Goal: Task Accomplishment & Management: Complete application form

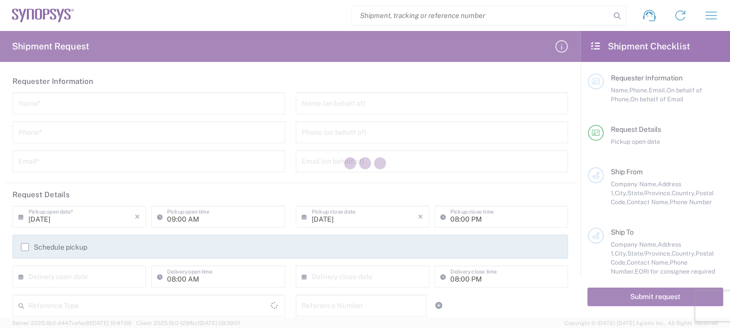
type input "[GEOGRAPHIC_DATA]"
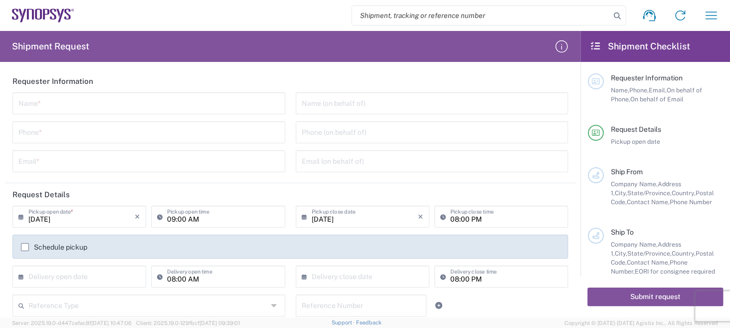
drag, startPoint x: 92, startPoint y: 80, endPoint x: 65, endPoint y: 97, distance: 31.7
click at [66, 97] on agx-form-section "Requester Information Name * Phone * Email * Name (on behalf of) Phone (on beha…" at bounding box center [290, 126] width 571 height 113
drag, startPoint x: 13, startPoint y: 80, endPoint x: 99, endPoint y: 81, distance: 85.8
click at [99, 81] on header "Requester Information" at bounding box center [290, 81] width 571 height 22
copy h2 "Requester Information"
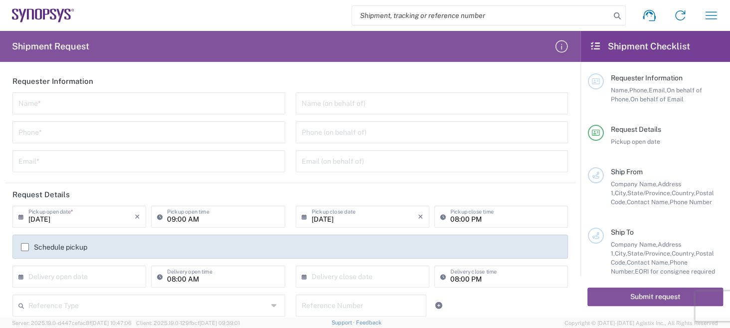
click at [57, 107] on input "text" at bounding box center [148, 102] width 261 height 17
type input "Micro Precision GmbH"
type input "08963858737"
type input "[DOMAIN_NAME][EMAIL_ADDRESS][DOMAIN_NAME]"
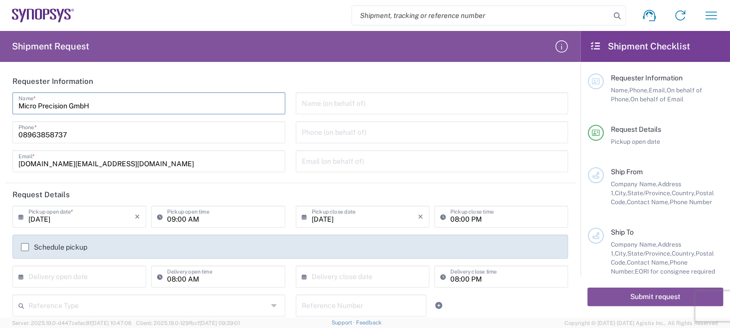
click at [383, 104] on input "text" at bounding box center [432, 102] width 261 height 17
drag, startPoint x: 357, startPoint y: 99, endPoint x: 276, endPoint y: 94, distance: 81.5
click at [276, 94] on div "Micro Precision GmbH Name * [PHONE_NUMBER] Phone * [DOMAIN_NAME][EMAIL_ADDRESS]…" at bounding box center [290, 135] width 566 height 87
drag, startPoint x: 348, startPoint y: 97, endPoint x: 305, endPoint y: 96, distance: 42.4
click at [305, 96] on input "text" at bounding box center [432, 102] width 261 height 17
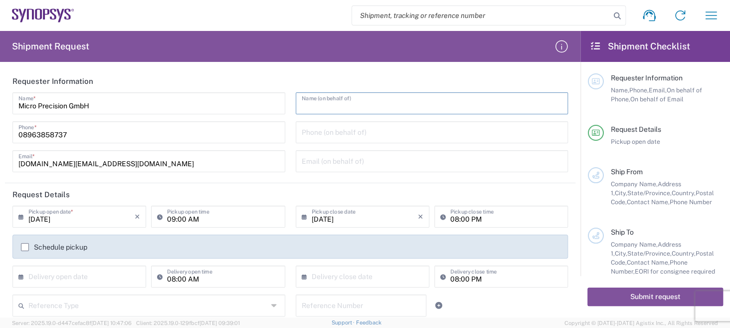
drag, startPoint x: 300, startPoint y: 96, endPoint x: 370, endPoint y: 96, distance: 70.4
click at [346, 96] on input "text" at bounding box center [432, 102] width 261 height 17
click at [317, 105] on input "text" at bounding box center [432, 102] width 261 height 17
click at [340, 109] on input "text" at bounding box center [432, 102] width 261 height 17
type input "[PERSON_NAME]"
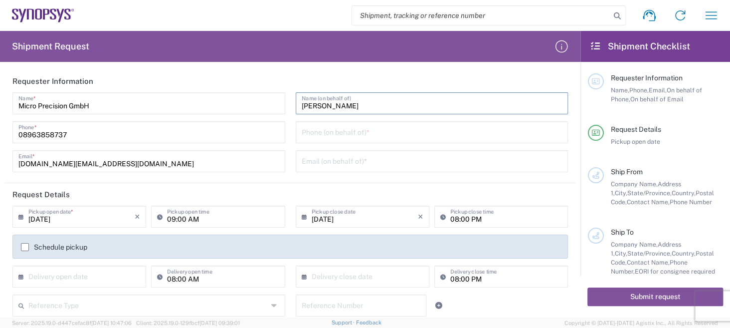
click at [396, 134] on input "tel" at bounding box center [432, 131] width 261 height 17
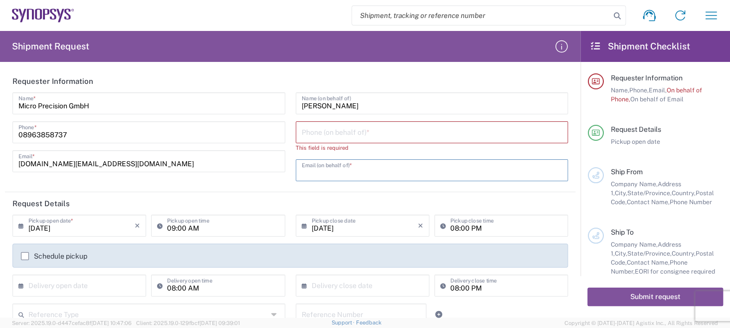
click at [363, 164] on input "text" at bounding box center [432, 169] width 261 height 17
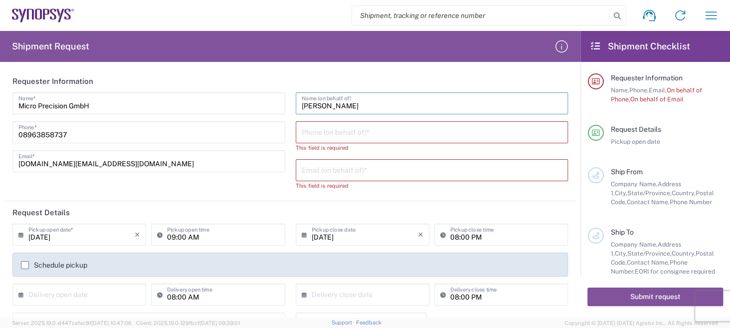
drag, startPoint x: 354, startPoint y: 107, endPoint x: 274, endPoint y: 101, distance: 80.1
click at [274, 101] on div "Micro Precision GmbH Name * [PHONE_NUMBER] Phone * [DOMAIN_NAME][EMAIL_ADDRESS]…" at bounding box center [290, 144] width 566 height 105
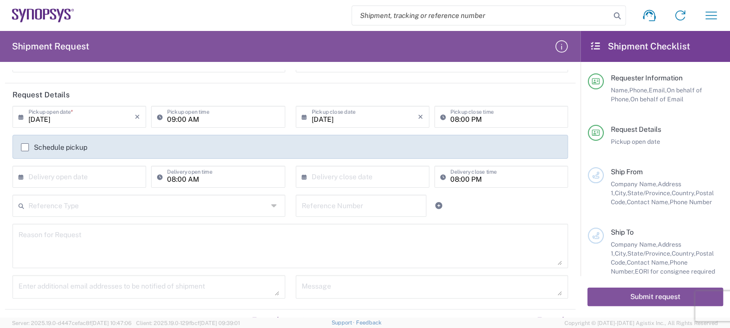
scroll to position [150, 0]
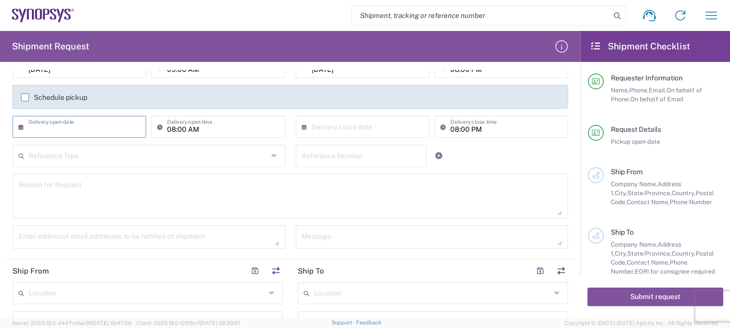
click at [99, 124] on input "text" at bounding box center [81, 125] width 106 height 17
click at [49, 218] on span "22" at bounding box center [52, 217] width 15 height 14
type input "[DATE]"
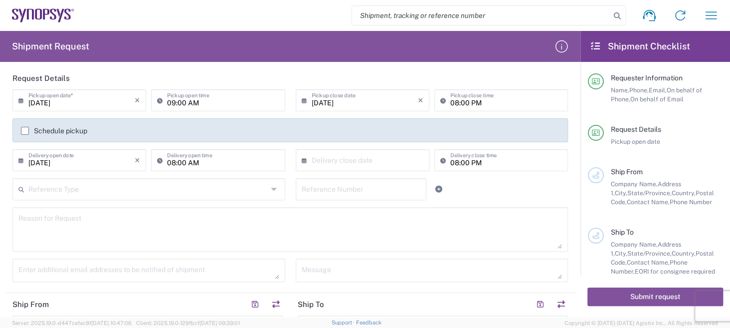
scroll to position [100, 0]
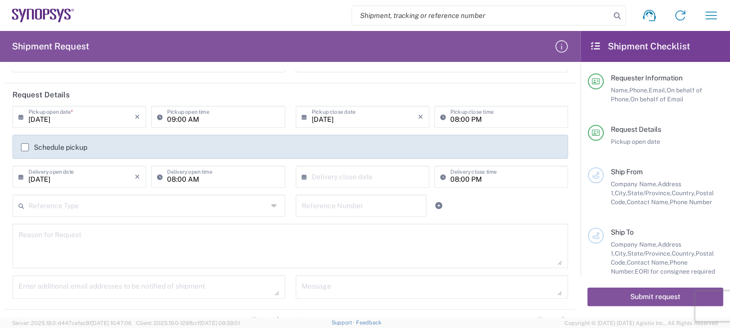
click at [271, 203] on icon at bounding box center [275, 206] width 8 height 16
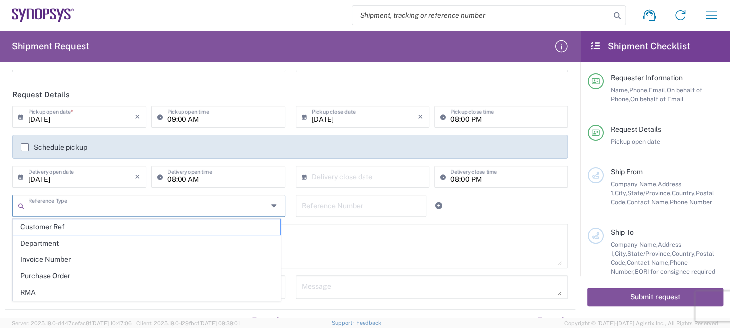
click at [225, 213] on input "text" at bounding box center [147, 204] width 239 height 17
click at [520, 192] on div "08:00 PM Delivery close time" at bounding box center [501, 180] width 139 height 29
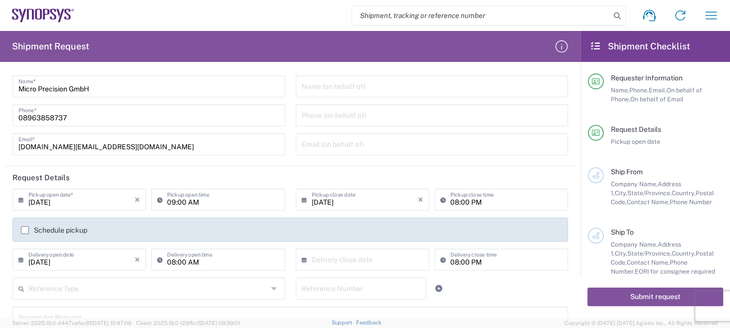
scroll to position [0, 0]
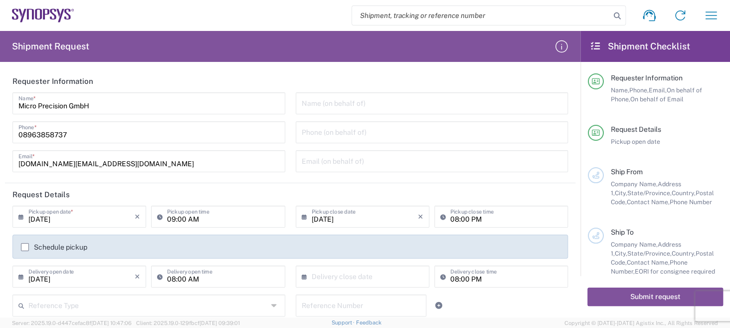
click at [353, 106] on input "text" at bounding box center [432, 102] width 261 height 17
click at [308, 105] on input "text" at bounding box center [432, 102] width 261 height 17
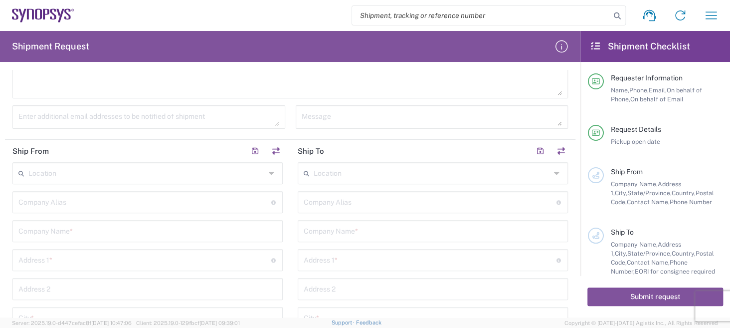
scroll to position [249, 0]
click at [269, 191] on icon at bounding box center [273, 194] width 8 height 16
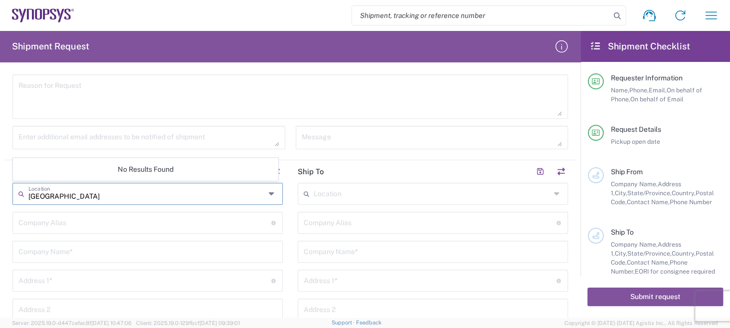
type input "[GEOGRAPHIC_DATA]"
click at [198, 223] on input "text" at bounding box center [144, 221] width 253 height 17
type input "Micro Precision GmbH"
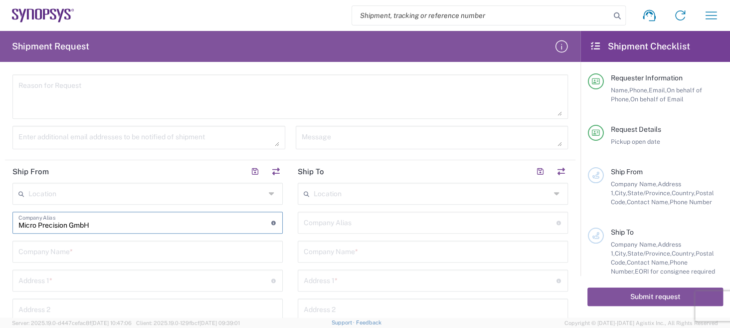
type input "[DOMAIN_NAME][EMAIL_ADDRESS][DOMAIN_NAME]"
type input "Micro Precision GmbH"
type input "[STREET_ADDRESS]"
type input "[GEOGRAPHIC_DATA]"
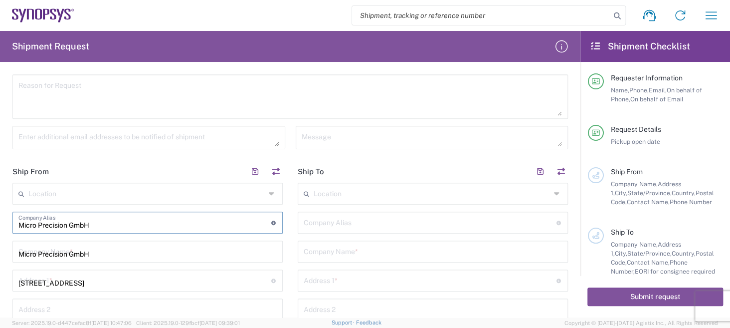
type input "82178"
type input "08963858737"
click at [337, 192] on input "text" at bounding box center [432, 192] width 237 height 17
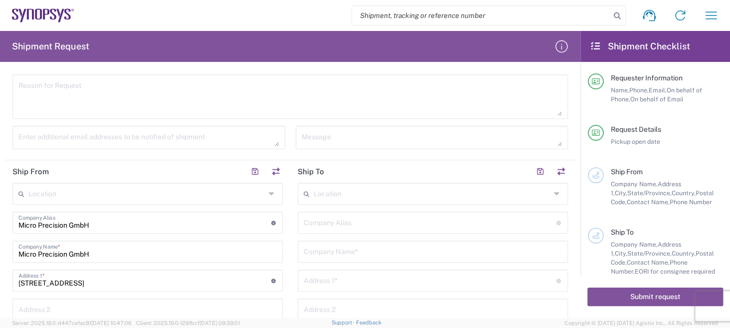
click at [335, 197] on input "text" at bounding box center [432, 192] width 237 height 17
type input "Synopsys"
click at [554, 189] on icon at bounding box center [558, 194] width 8 height 16
click at [349, 195] on input "Synopsys" at bounding box center [432, 192] width 237 height 17
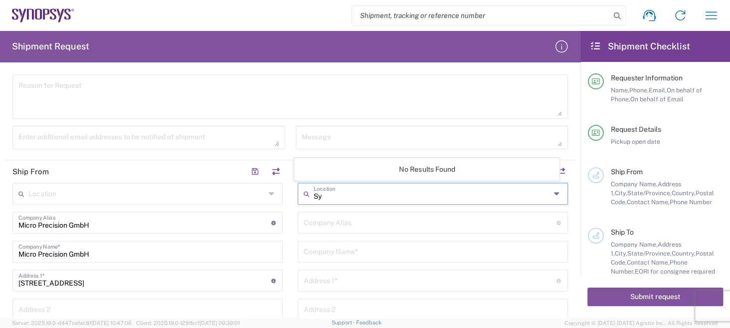
type input "S"
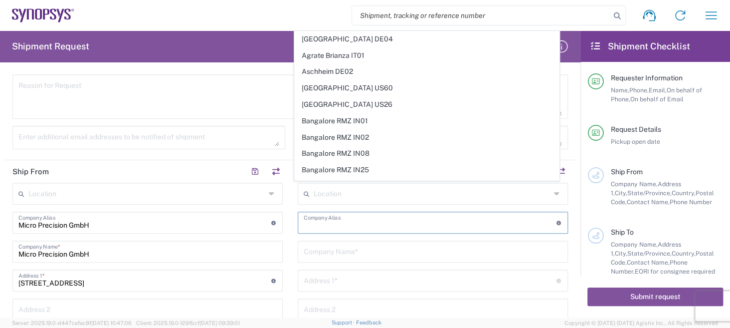
click at [373, 225] on input "text" at bounding box center [430, 221] width 253 height 17
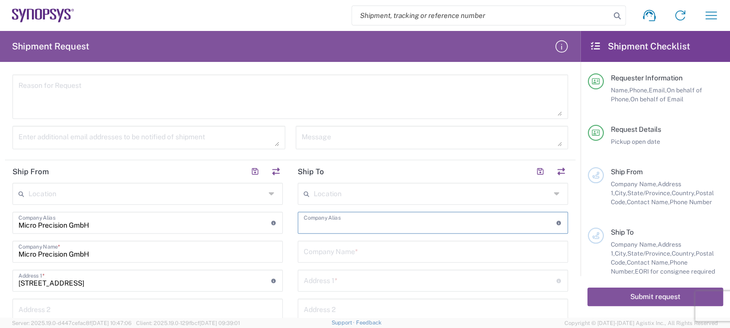
click at [380, 251] on input "text" at bounding box center [433, 250] width 258 height 17
click at [346, 256] on input "Sy" at bounding box center [433, 250] width 258 height 17
type input "SNPS, [GEOGRAPHIC_DATA] Unipessoal, Lda."
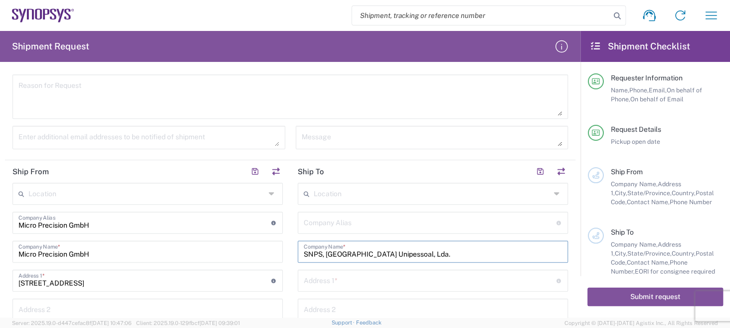
type input "SNPS, [GEOGRAPHIC_DATA] Unipessoal, Lda."
type input "[STREET_ADDRESS][PERSON_NAME]"
type input "Edificio das Technologias 3rd Floor"
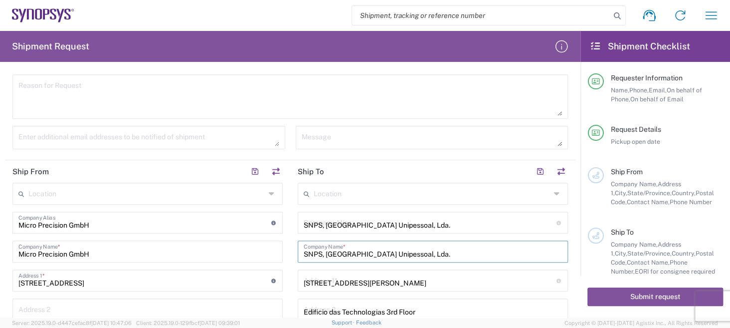
type input "[PERSON_NAME]"
type input "[GEOGRAPHIC_DATA]"
type input "4470-605"
type input "221216046"
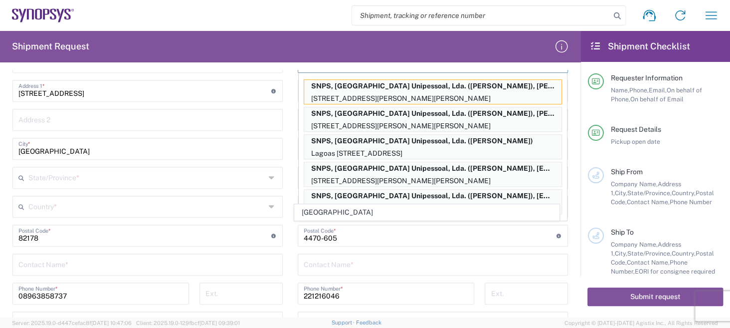
scroll to position [416, 0]
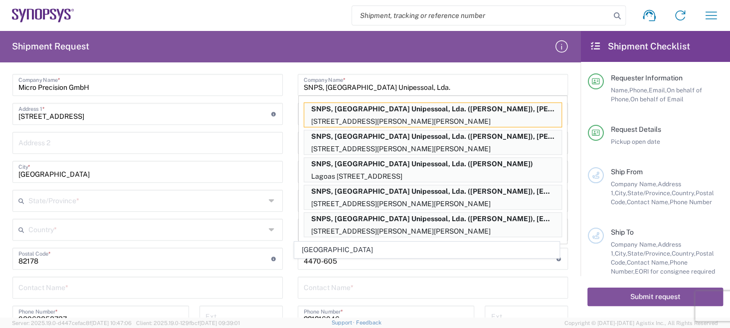
click at [692, 168] on div "Ship From" at bounding box center [667, 171] width 112 height 9
click at [290, 146] on main "Location [GEOGRAPHIC_DATA] DE04 Agrate Brianza IT01 [GEOGRAPHIC_DATA] DE02 [GEO…" at bounding box center [432, 217] width 285 height 403
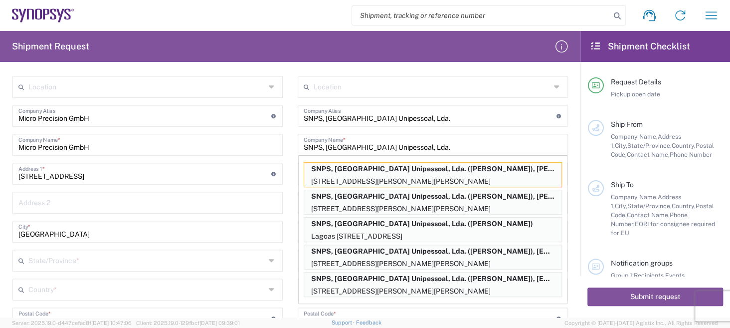
scroll to position [60, 0]
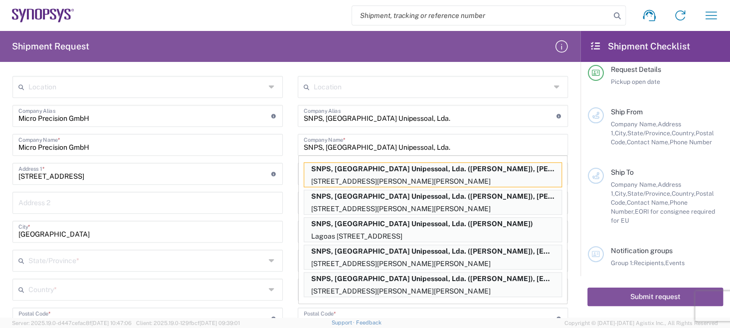
click at [570, 251] on form "Requester Information Micro Precision GmbH Name * [PHONE_NUMBER] Phone * [DOMAI…" at bounding box center [290, 193] width 581 height 247
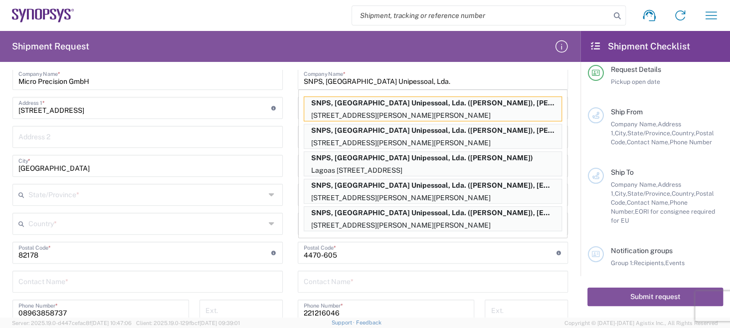
scroll to position [555, 0]
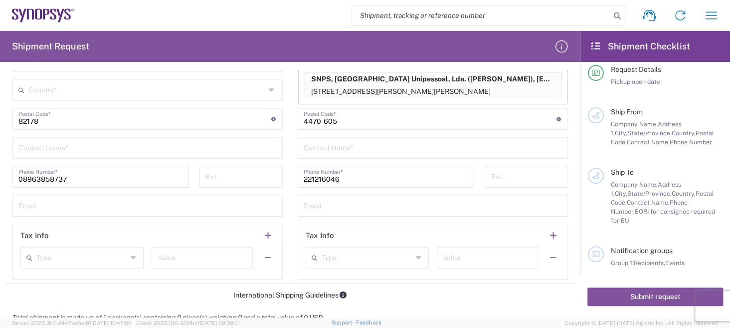
click at [402, 148] on input "text" at bounding box center [433, 146] width 258 height 17
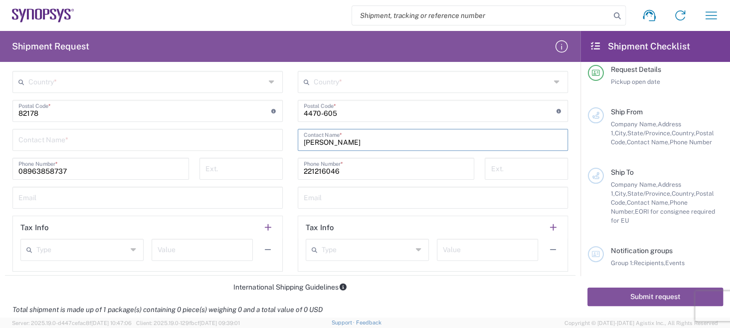
scroll to position [505, 0]
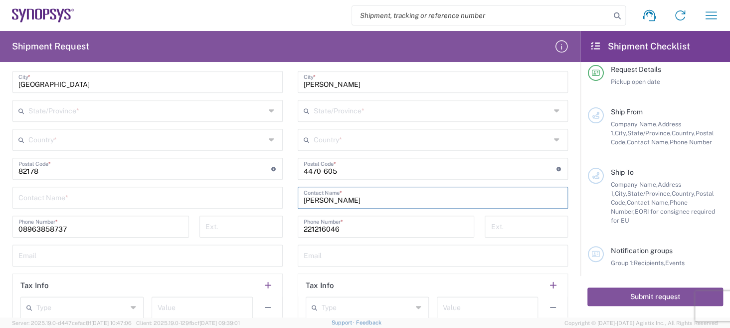
type input "[PERSON_NAME]"
click at [379, 141] on input "text" at bounding box center [432, 138] width 237 height 17
type input "U"
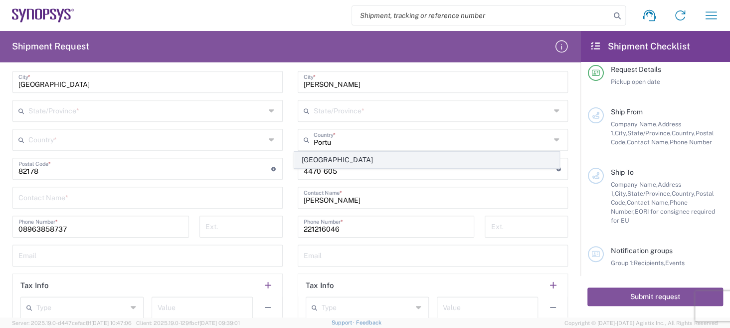
click at [329, 161] on span "[GEOGRAPHIC_DATA]" at bounding box center [427, 159] width 264 height 15
type input "[GEOGRAPHIC_DATA]"
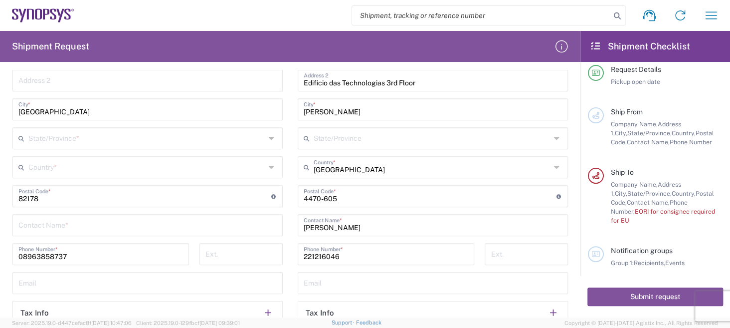
scroll to position [456, 0]
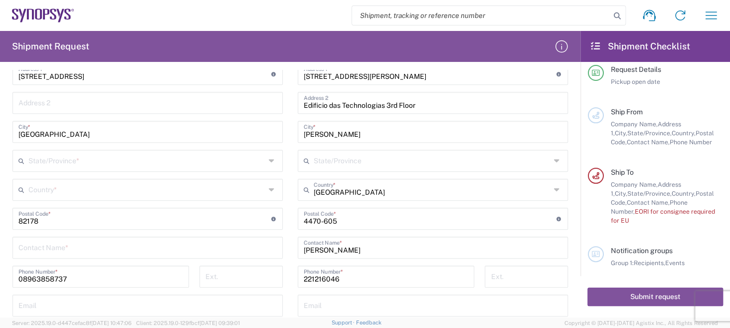
click at [367, 161] on input "text" at bounding box center [432, 159] width 237 height 17
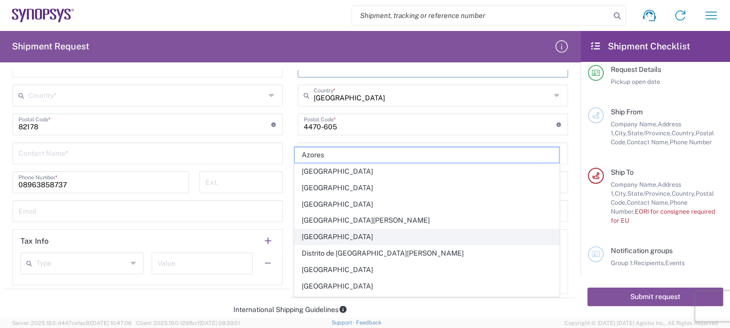
scroll to position [555, 0]
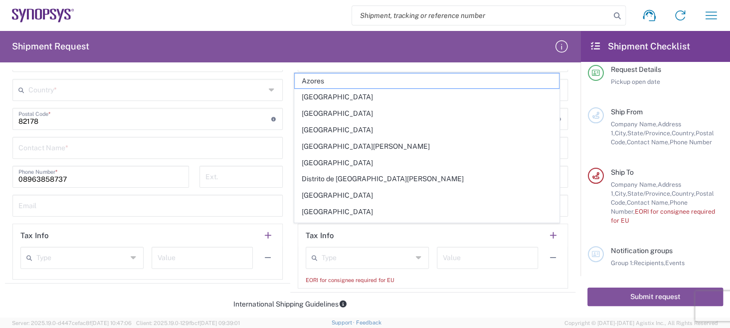
click at [293, 173] on div "221216046 Phone Number *" at bounding box center [386, 180] width 187 height 29
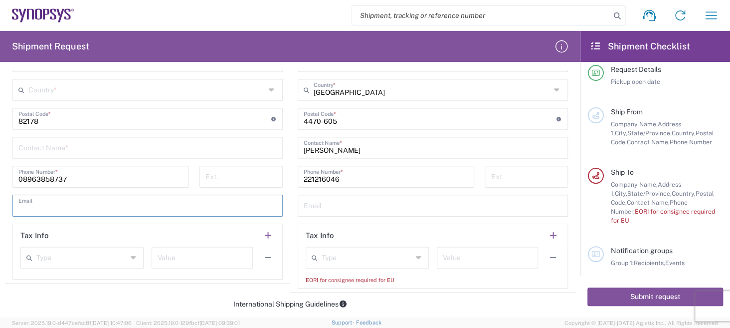
click at [154, 207] on input "text" at bounding box center [147, 204] width 258 height 17
type input "[DOMAIN_NAME][EMAIL_ADDRESS][DOMAIN_NAME]"
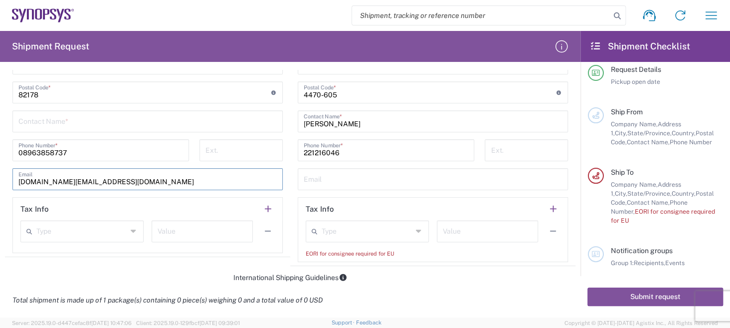
scroll to position [605, 0]
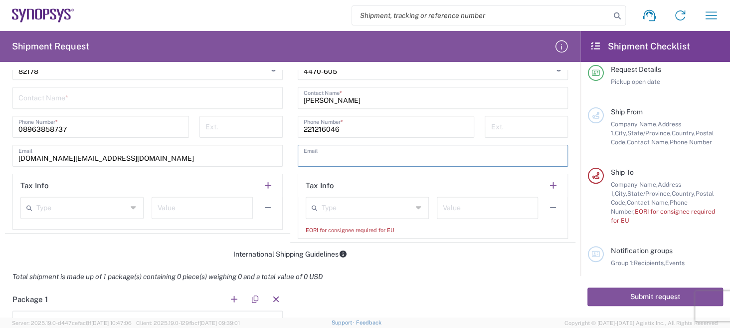
click at [336, 155] on input "text" at bounding box center [433, 154] width 258 height 17
click at [343, 152] on input "text" at bounding box center [433, 154] width 258 height 17
paste input "[PERSON_NAME][EMAIL_ADDRESS][PERSON_NAME][DOMAIN_NAME]"
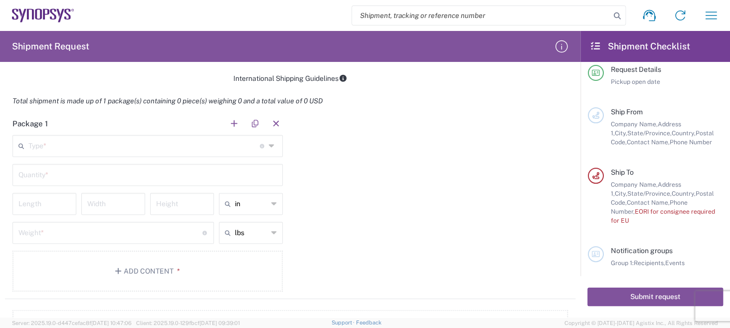
scroll to position [798, 0]
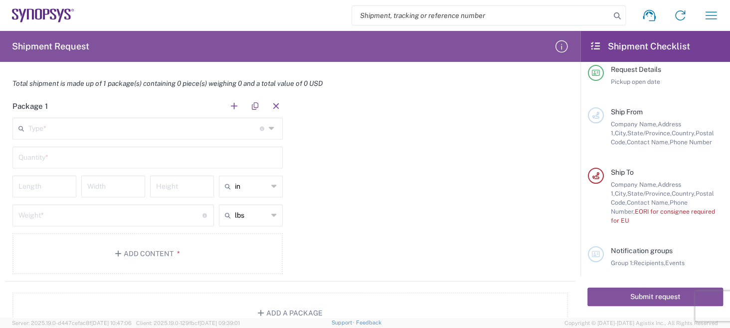
type input "[PERSON_NAME][EMAIL_ADDRESS][PERSON_NAME][DOMAIN_NAME]"
click at [269, 128] on icon at bounding box center [273, 128] width 8 height 16
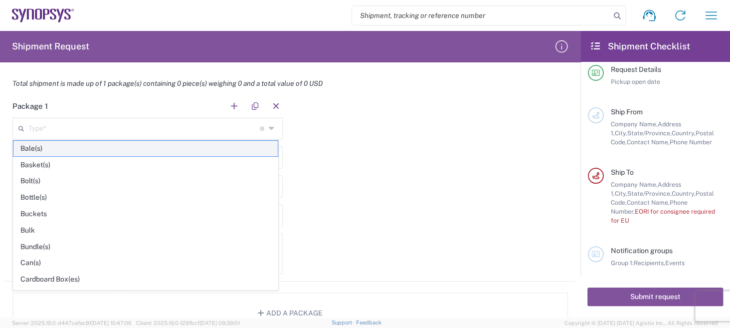
click at [67, 144] on span "Bale(s)" at bounding box center [145, 148] width 264 height 15
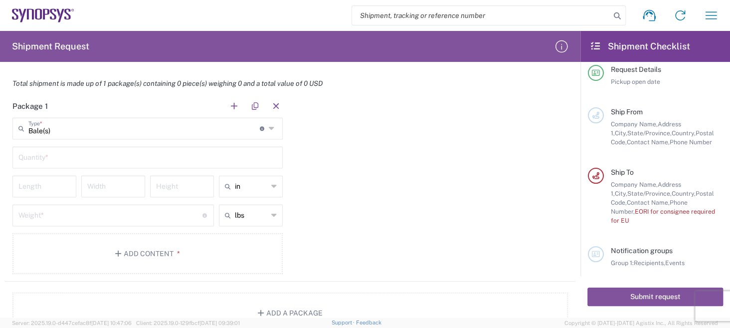
click at [269, 124] on icon at bounding box center [273, 128] width 8 height 16
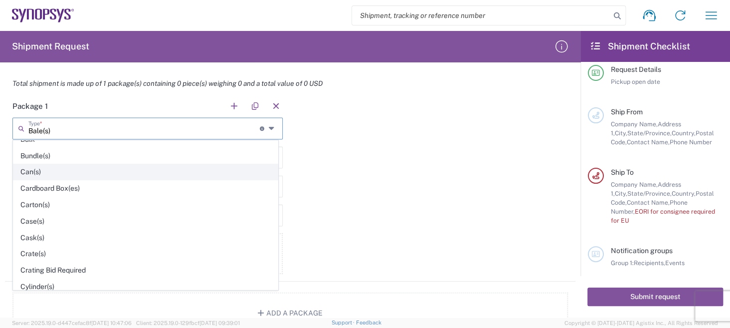
scroll to position [100, 0]
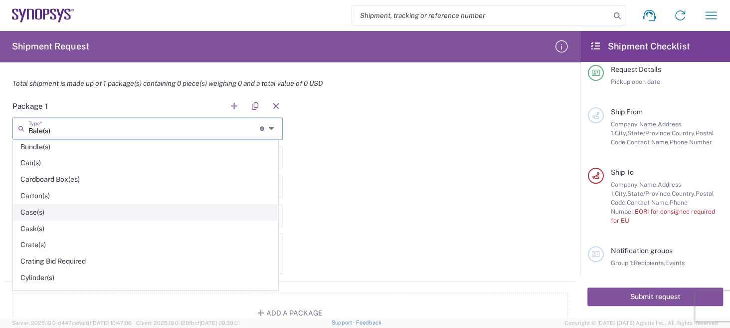
click at [57, 209] on span "Case(s)" at bounding box center [145, 212] width 264 height 15
type input "Case(s)"
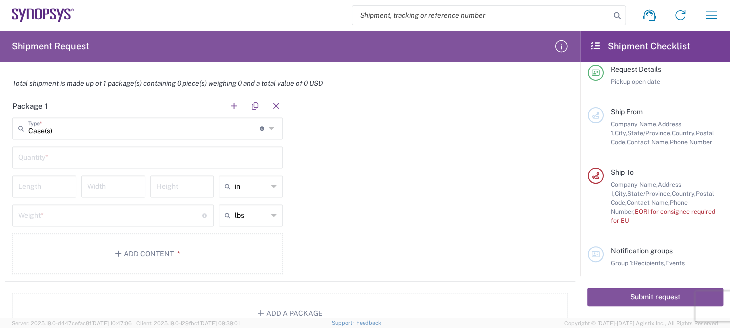
click at [110, 159] on input "text" at bounding box center [147, 156] width 258 height 17
type input "1"
click at [208, 188] on div "Height" at bounding box center [182, 186] width 64 height 22
click at [75, 190] on div "Length" at bounding box center [44, 186] width 64 height 22
type input "63"
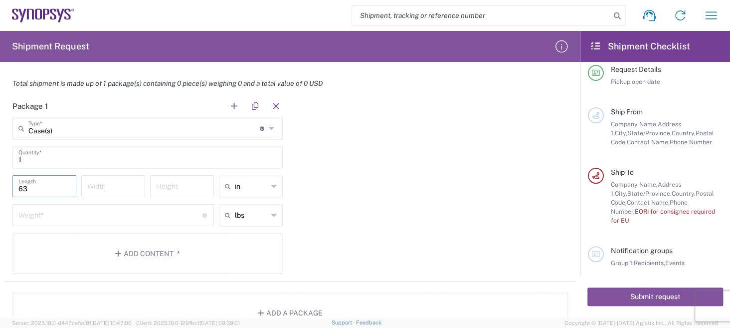
click at [123, 186] on input "number" at bounding box center [113, 185] width 52 height 17
type input "50"
click at [185, 184] on input "number" at bounding box center [182, 185] width 52 height 17
type input "23"
click at [271, 187] on icon at bounding box center [273, 186] width 5 height 16
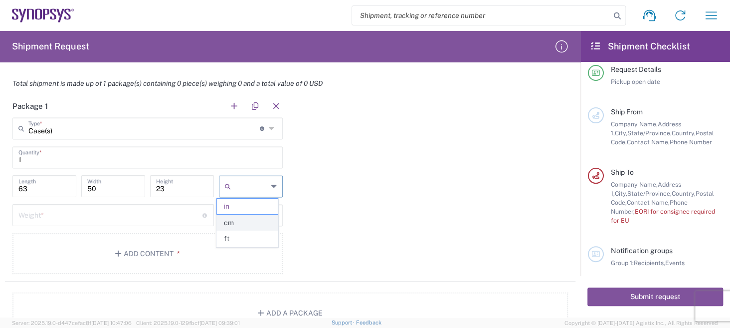
click at [257, 216] on span "cm" at bounding box center [247, 222] width 61 height 15
type input "160.02"
type input "127"
type input "58.42"
type input "cm"
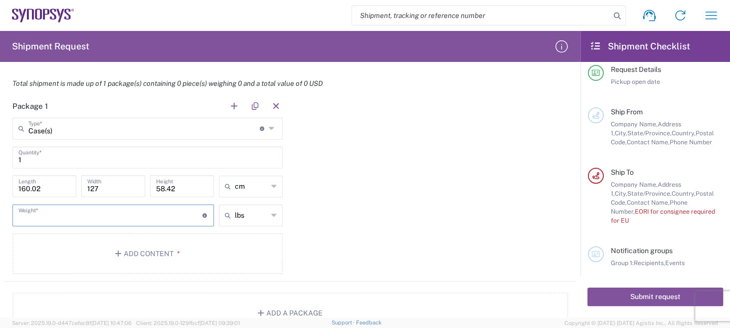
click at [89, 216] on input "number" at bounding box center [110, 214] width 184 height 17
type input "9.44"
click at [271, 214] on icon at bounding box center [273, 215] width 5 height 16
click at [273, 246] on span "kgs" at bounding box center [247, 251] width 61 height 15
type input "4.28"
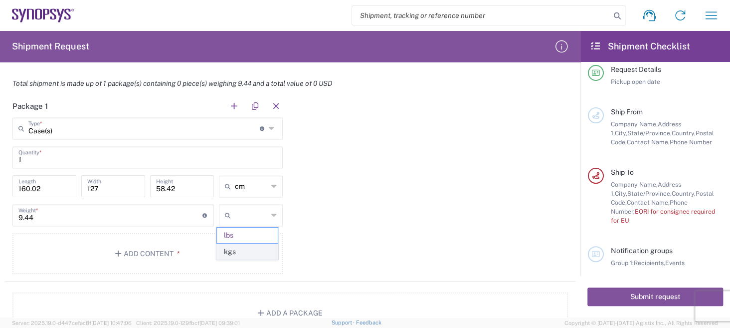
type input "kgs"
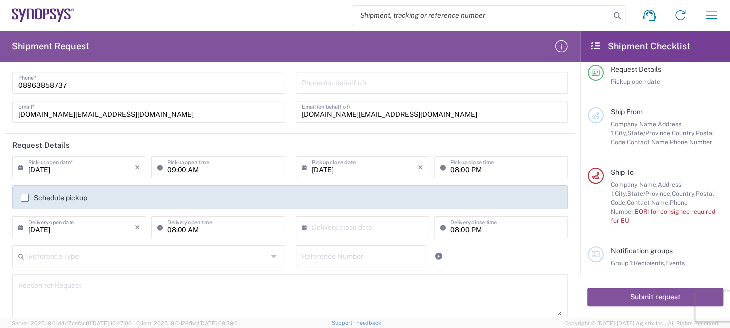
scroll to position [0, 0]
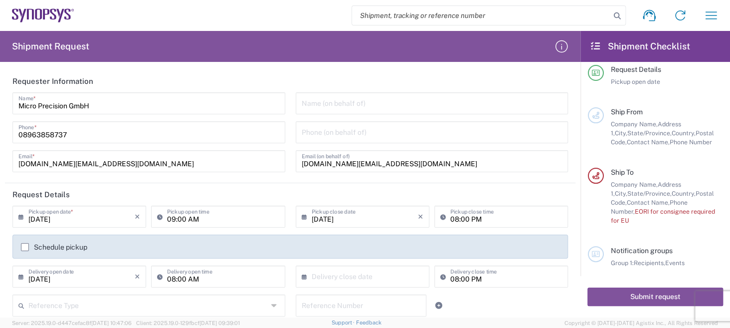
click at [333, 102] on input "text" at bounding box center [432, 102] width 261 height 17
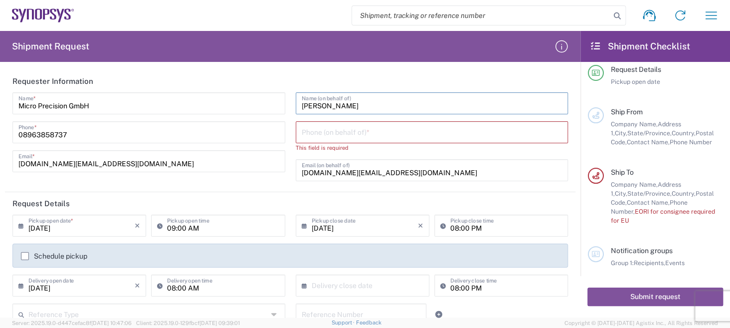
type input "[PERSON_NAME]"
click at [345, 135] on input "tel" at bounding box center [432, 131] width 261 height 17
click at [306, 134] on input "tel" at bounding box center [432, 131] width 261 height 17
paste input "089 63858737"
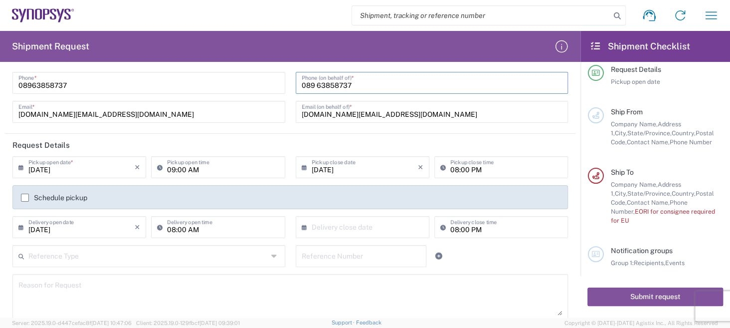
scroll to position [100, 0]
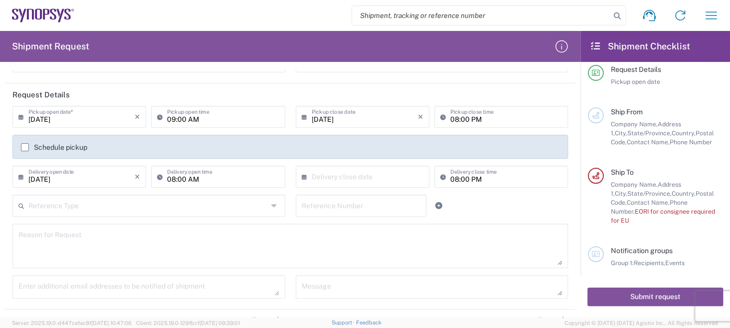
type input "089 63858737"
click at [478, 117] on input "08:00 PM" at bounding box center [507, 115] width 112 height 17
click at [460, 117] on input "16:00 PM" at bounding box center [507, 115] width 112 height 17
click at [485, 115] on input "16:00 PM" at bounding box center [507, 115] width 112 height 17
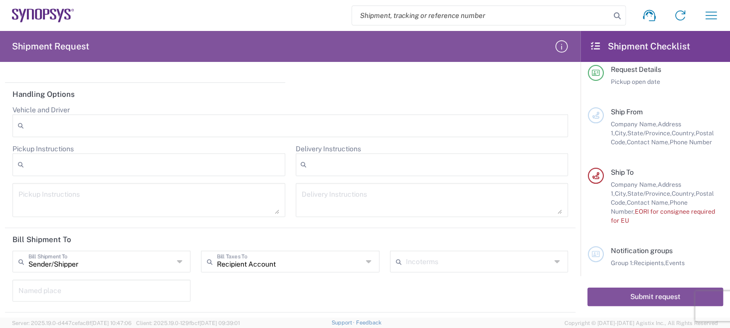
scroll to position [1251, 0]
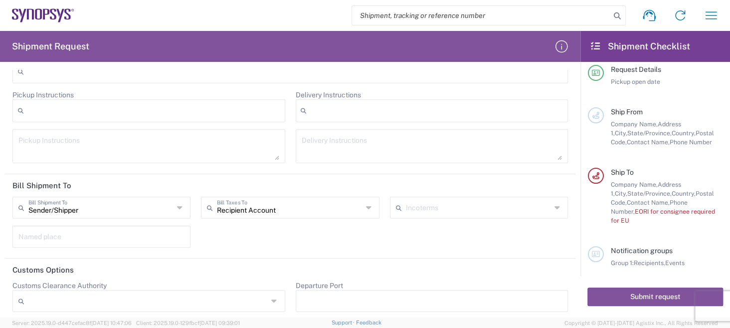
type input "16:00 PM"
click at [177, 204] on icon at bounding box center [180, 208] width 7 height 16
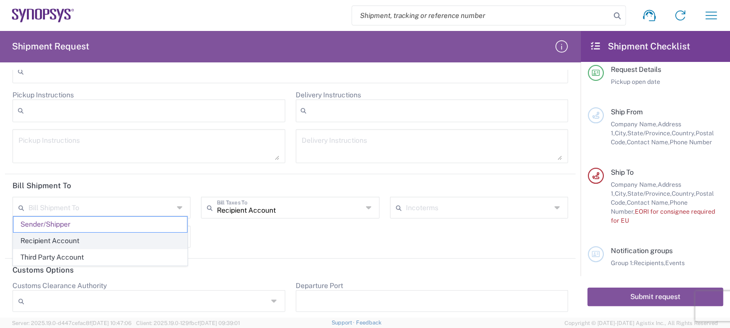
click at [177, 241] on span "Recipient Account" at bounding box center [100, 240] width 174 height 15
type input "Recipient Account"
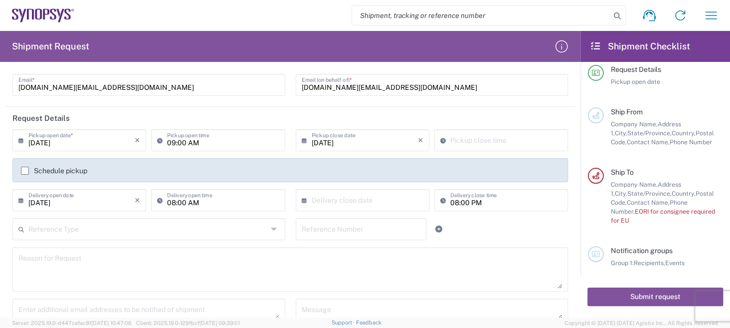
scroll to position [26, 0]
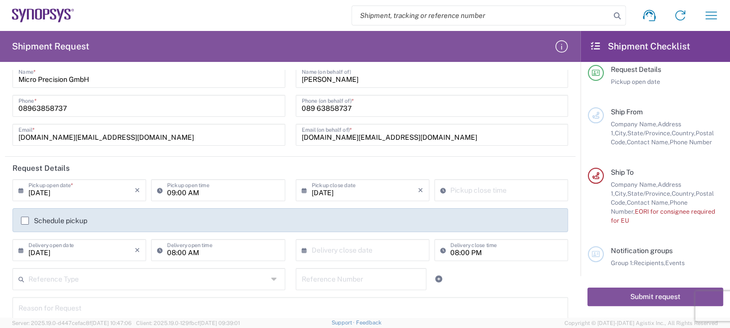
click at [129, 277] on input "text" at bounding box center [147, 277] width 239 height 17
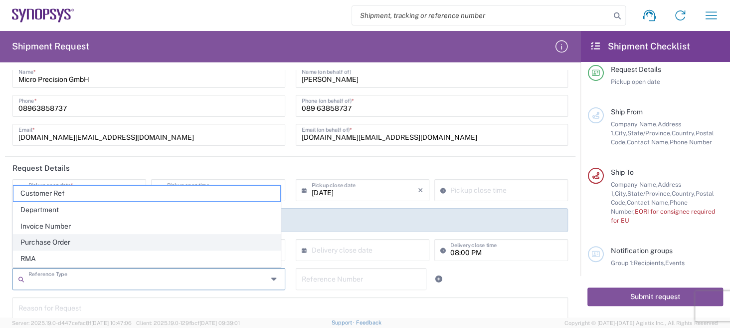
click at [107, 247] on span "Purchase Order" at bounding box center [146, 242] width 267 height 15
type input "Purchase Order"
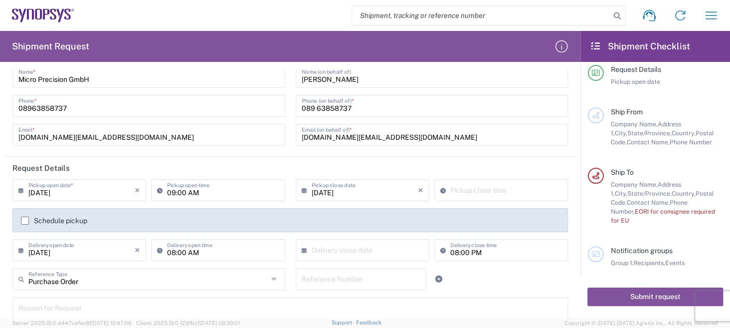
click at [337, 278] on input "text" at bounding box center [361, 277] width 119 height 17
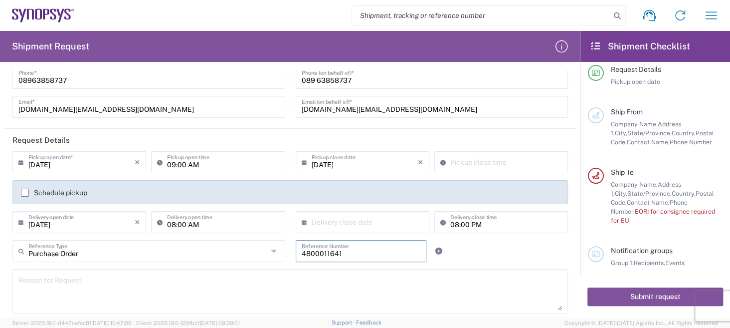
scroll to position [76, 0]
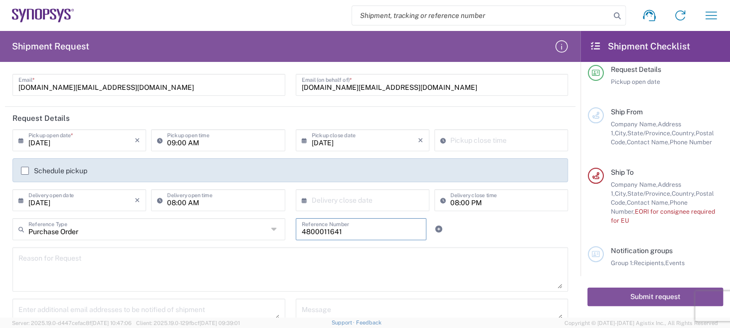
type input "4800011641"
click at [52, 272] on textarea at bounding box center [290, 269] width 544 height 38
type textarea "WO. DE-39003023"
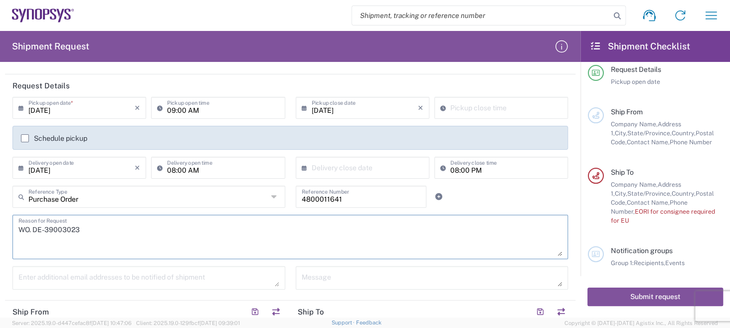
scroll to position [126, 0]
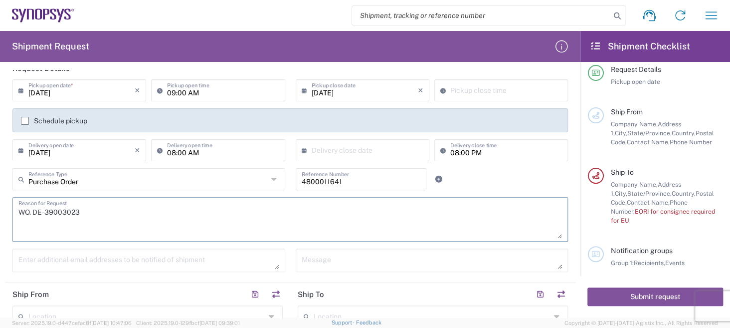
drag, startPoint x: 73, startPoint y: 201, endPoint x: 30, endPoint y: 205, distance: 43.6
click at [30, 205] on textarea "WO. DE-39003023" at bounding box center [290, 219] width 544 height 38
drag, startPoint x: 85, startPoint y: 213, endPoint x: 0, endPoint y: 214, distance: 85.3
click at [0, 214] on form "Requester Information Micro Precision GmbH Name * [PHONE_NUMBER] Phone * [DOMAI…" at bounding box center [290, 193] width 581 height 247
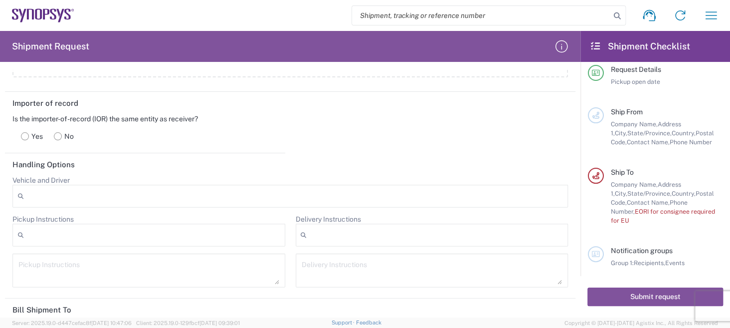
scroll to position [1148, 0]
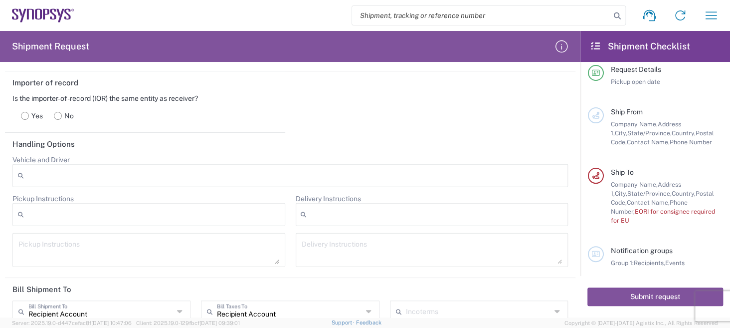
drag, startPoint x: 12, startPoint y: 78, endPoint x: 104, endPoint y: 114, distance: 97.9
click at [104, 114] on agx-form-section "Importer of record Is the importer-of-record (IOR) the same entity as receiver?…" at bounding box center [145, 101] width 280 height 61
copy agx-form-section "Importer of record Is the importer-of-record (IOR) the same entity as receiver?…"
click at [24, 112] on rect at bounding box center [24, 115] width 7 height 7
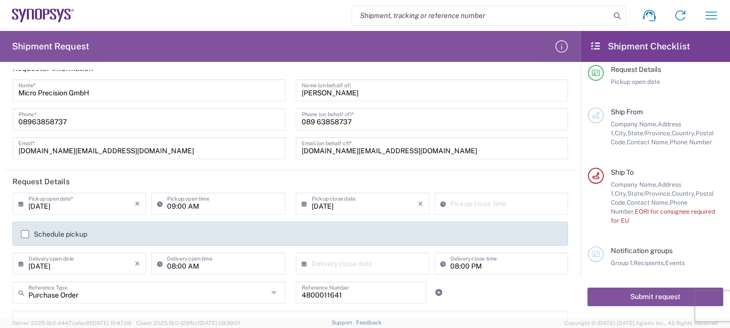
scroll to position [0, 0]
